Goal: Information Seeking & Learning: Learn about a topic

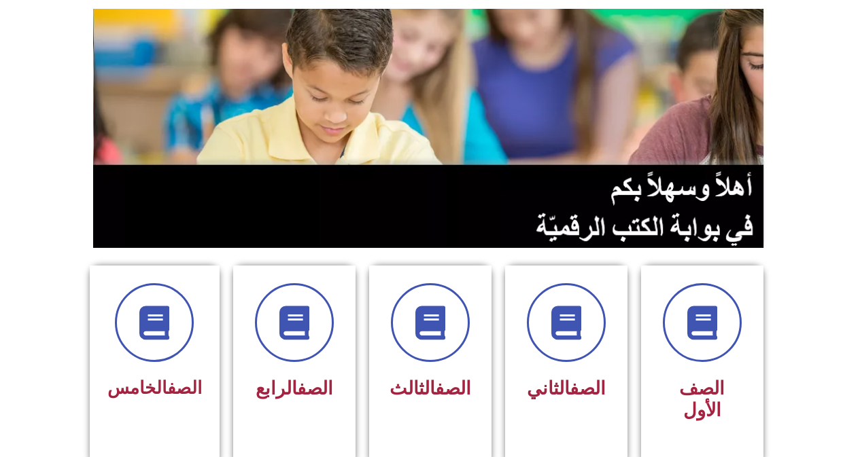
scroll to position [136, 0]
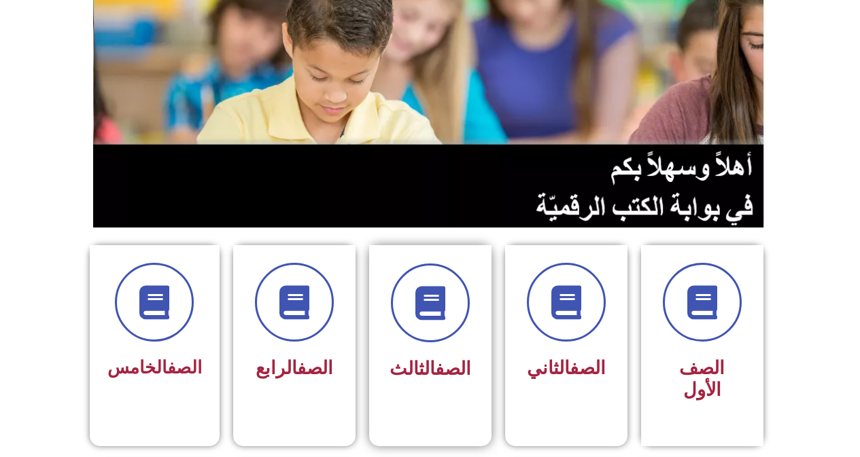
click at [448, 347] on div "الصف الثالث" at bounding box center [430, 325] width 86 height 123
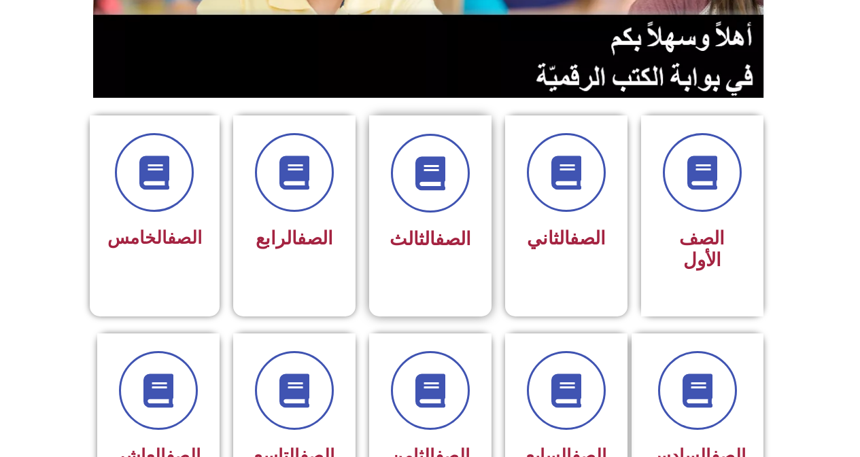
scroll to position [272, 0]
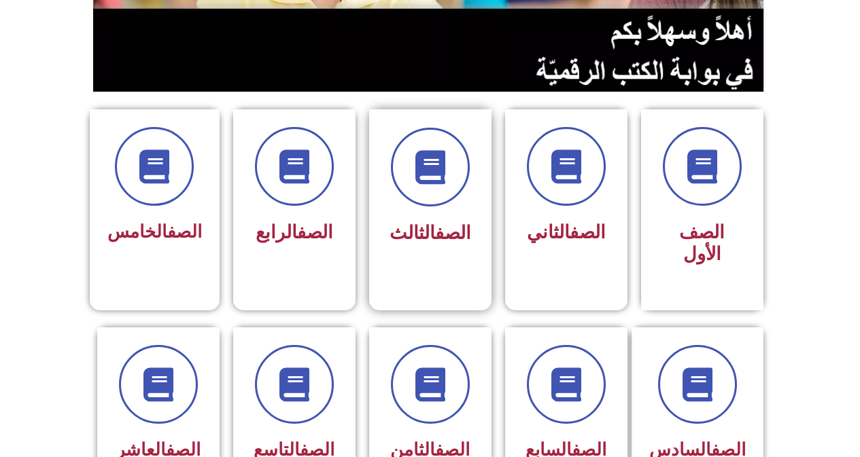
click at [443, 238] on link "الصف" at bounding box center [453, 233] width 36 height 22
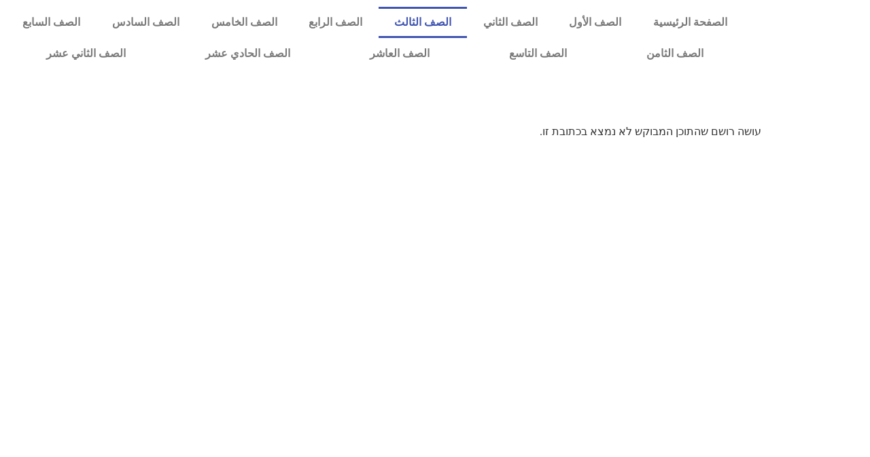
click at [458, 22] on link "الصف الثالث" at bounding box center [422, 22] width 89 height 31
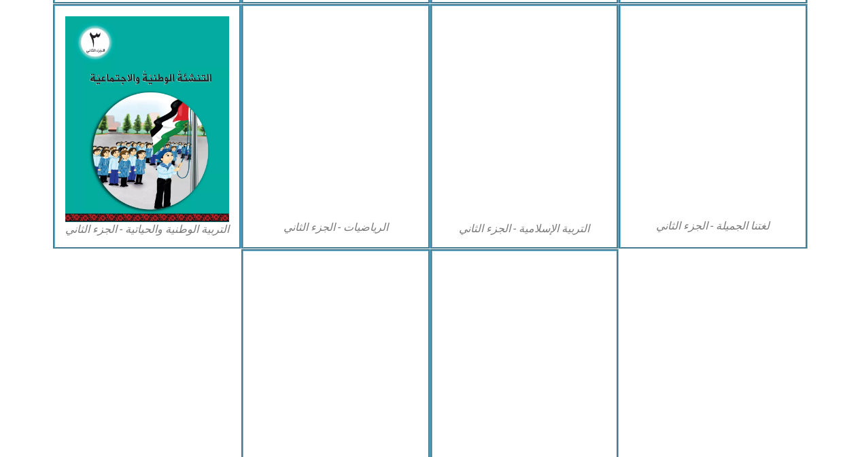
scroll to position [679, 0]
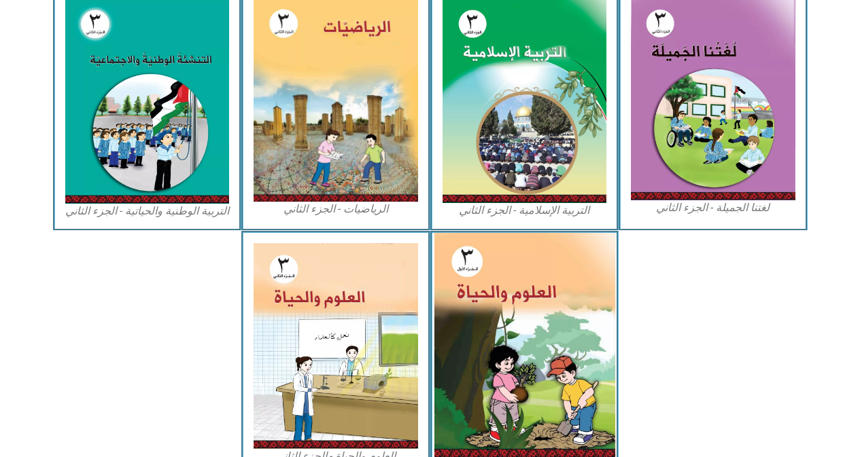
click at [513, 353] on img at bounding box center [523, 345] width 181 height 225
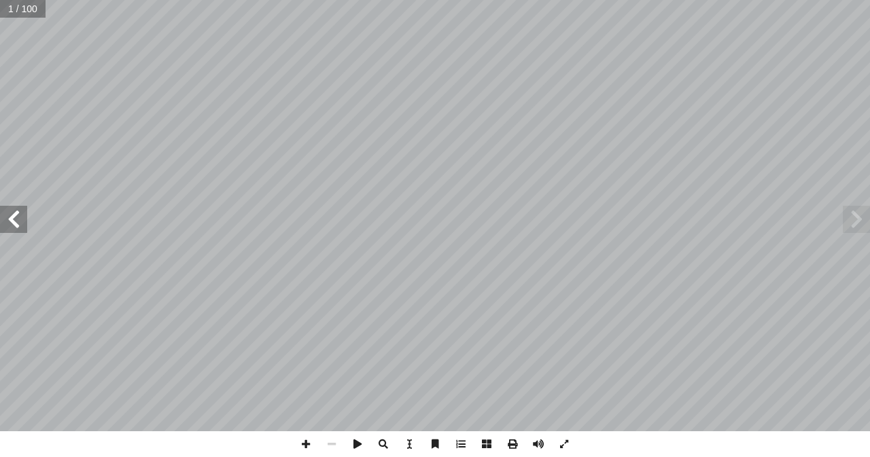
click at [16, 222] on span at bounding box center [13, 219] width 27 height 27
click at [308, 450] on span at bounding box center [306, 444] width 26 height 26
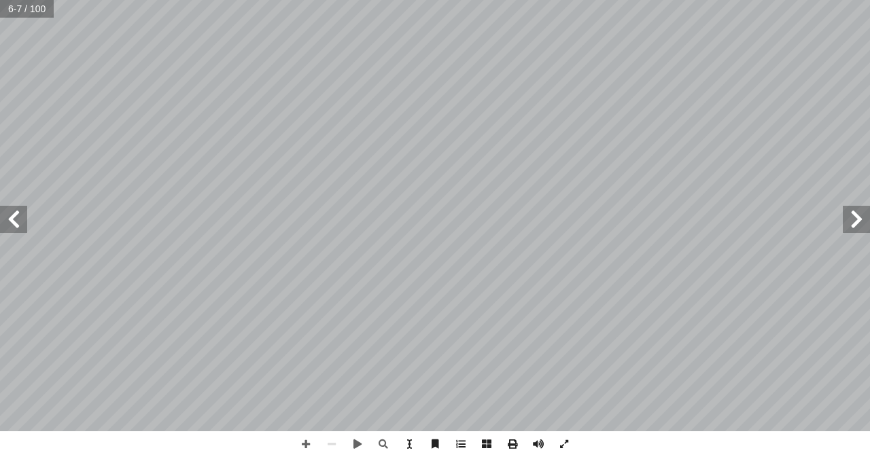
click at [15, 222] on span at bounding box center [13, 219] width 27 height 27
click at [307, 446] on span at bounding box center [306, 444] width 26 height 26
click at [305, 446] on span at bounding box center [306, 444] width 26 height 26
click at [16, 222] on span at bounding box center [13, 219] width 27 height 27
click at [334, 445] on span at bounding box center [332, 444] width 26 height 26
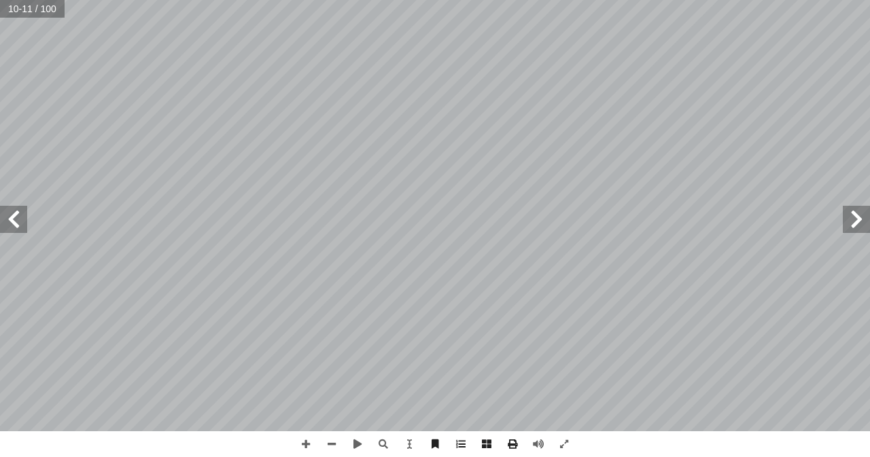
click at [868, 222] on span at bounding box center [856, 219] width 27 height 27
click at [10, 222] on span at bounding box center [13, 219] width 27 height 27
click at [311, 450] on span at bounding box center [306, 444] width 26 height 26
click at [637, 7] on link "الصفحة الرئيسية" at bounding box center [690, 22] width 106 height 31
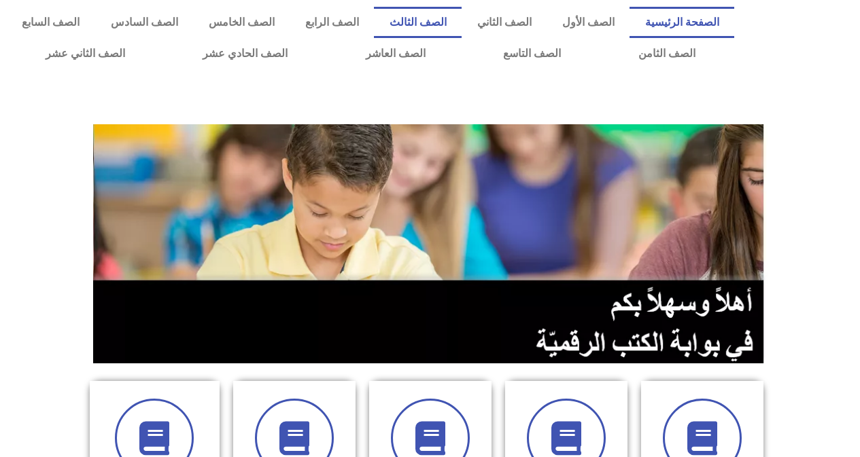
click at [455, 26] on link "الصف الثالث" at bounding box center [418, 22] width 88 height 31
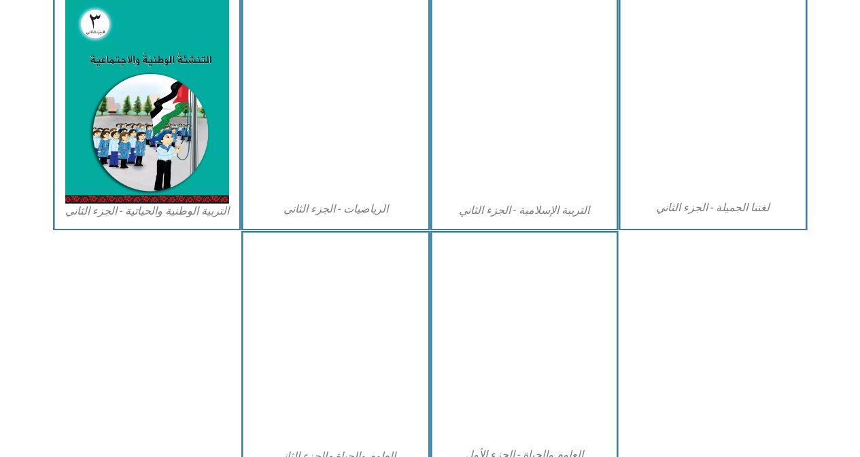
scroll to position [747, 0]
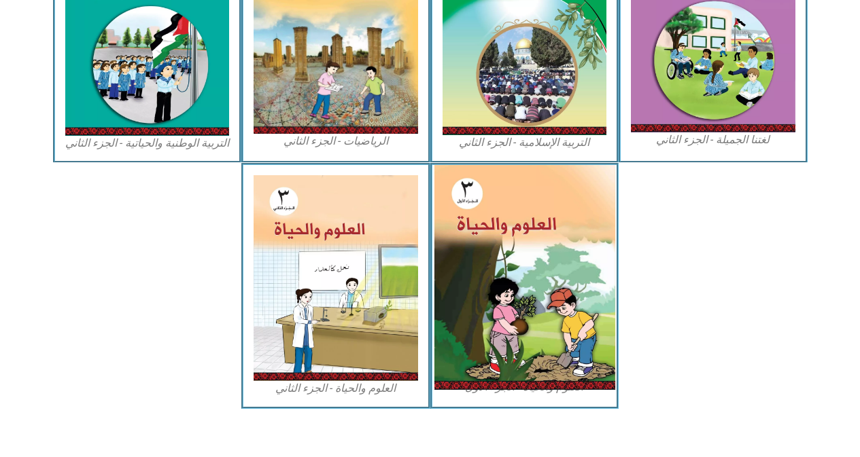
click at [497, 285] on img at bounding box center [523, 277] width 181 height 225
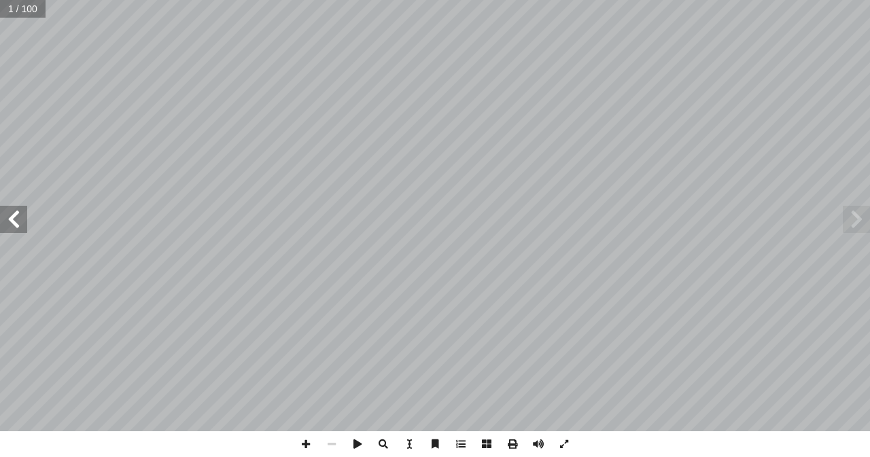
click at [14, 229] on span at bounding box center [13, 219] width 27 height 27
click at [15, 228] on span at bounding box center [13, 219] width 27 height 27
click at [20, 228] on span at bounding box center [13, 219] width 27 height 27
click at [20, 226] on span at bounding box center [13, 219] width 27 height 27
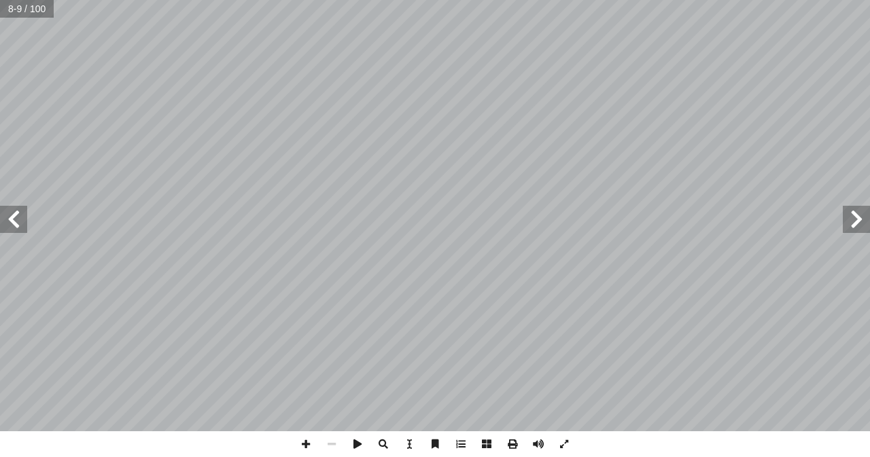
click at [26, 231] on span at bounding box center [13, 219] width 27 height 27
click at [308, 446] on span at bounding box center [306, 444] width 26 height 26
click at [304, 444] on span at bounding box center [306, 444] width 26 height 26
